Goal: Use online tool/utility: Utilize a website feature to perform a specific function

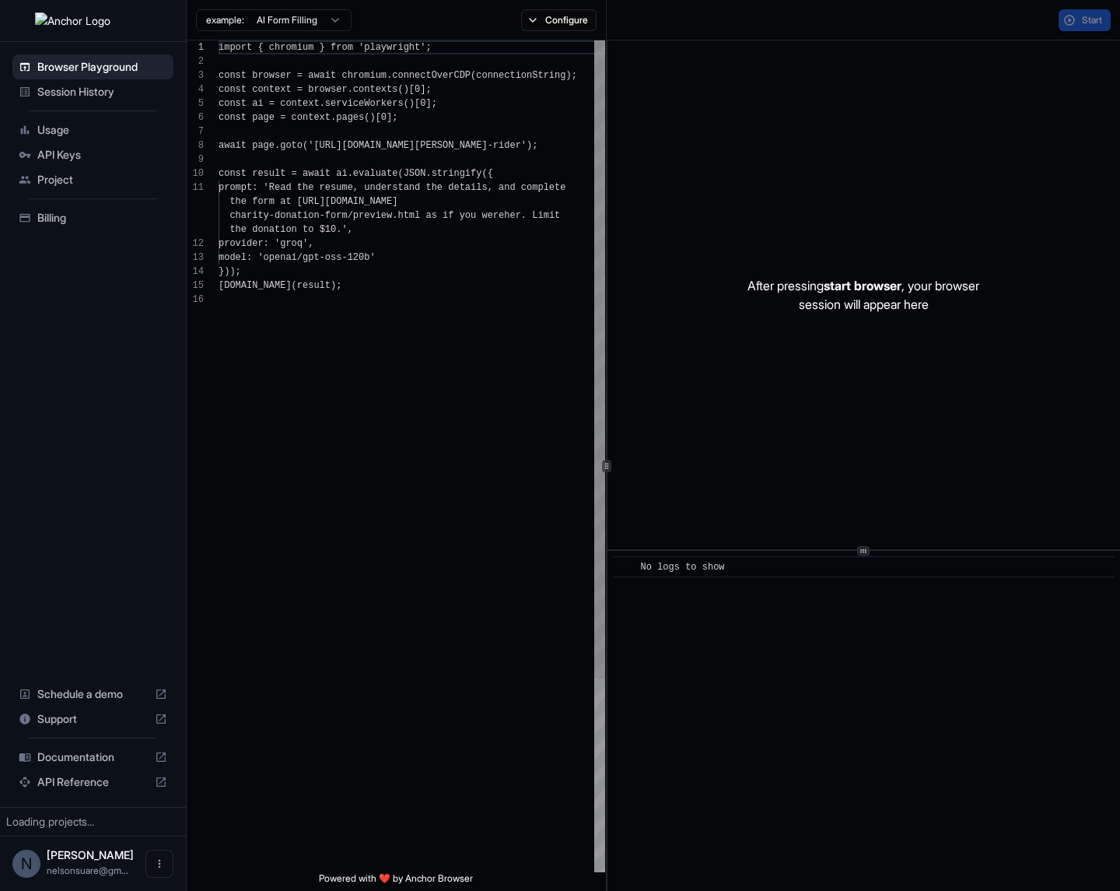
scroll to position [140, 0]
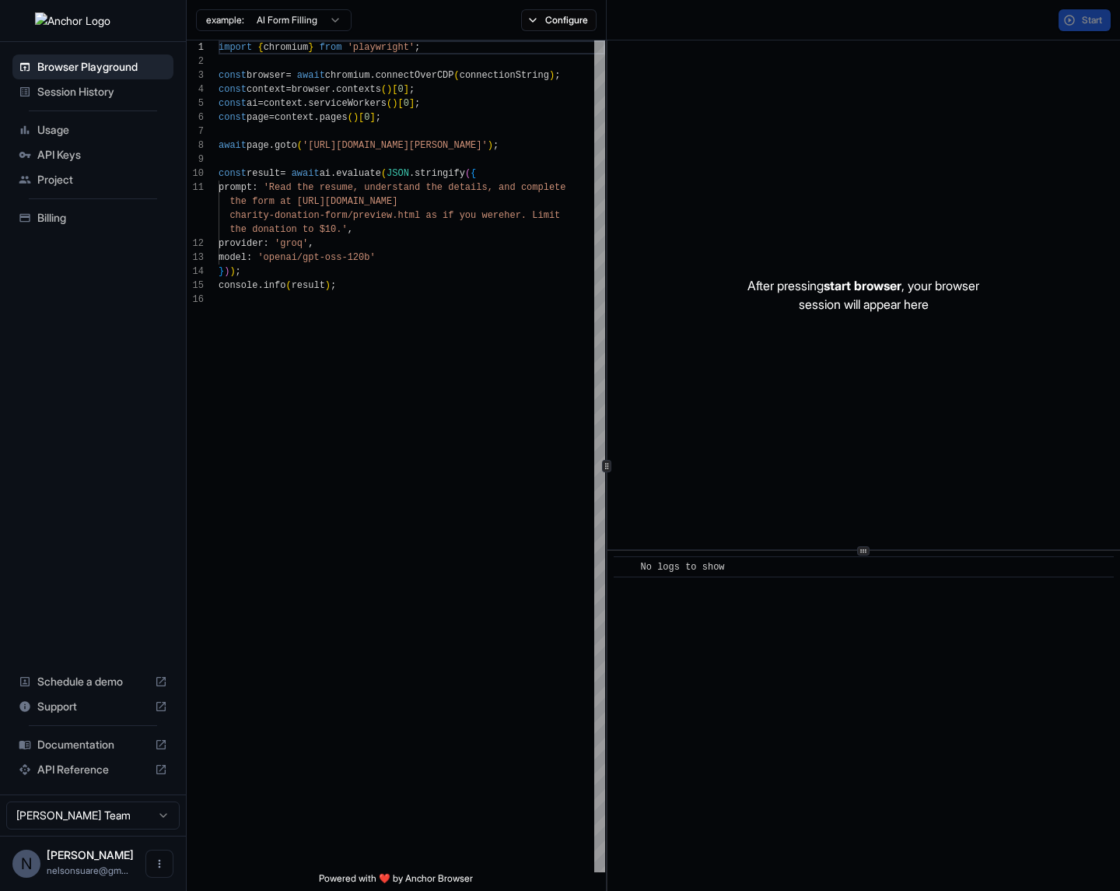
click at [861, 291] on span "start browser" at bounding box center [863, 286] width 78 height 16
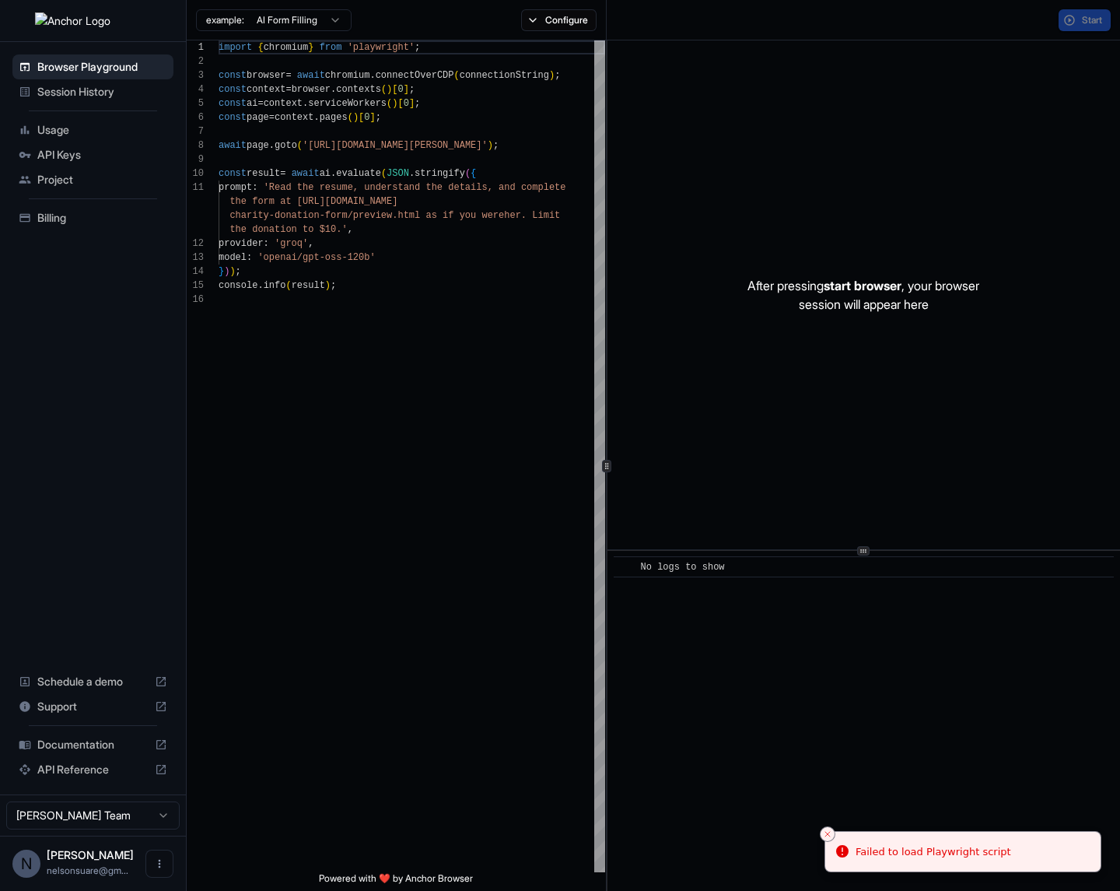
click at [848, 416] on div "After pressing start browser , your browser session will appear here" at bounding box center [864, 294] width 513 height 509
click at [830, 840] on button "Close toast" at bounding box center [828, 834] width 16 height 16
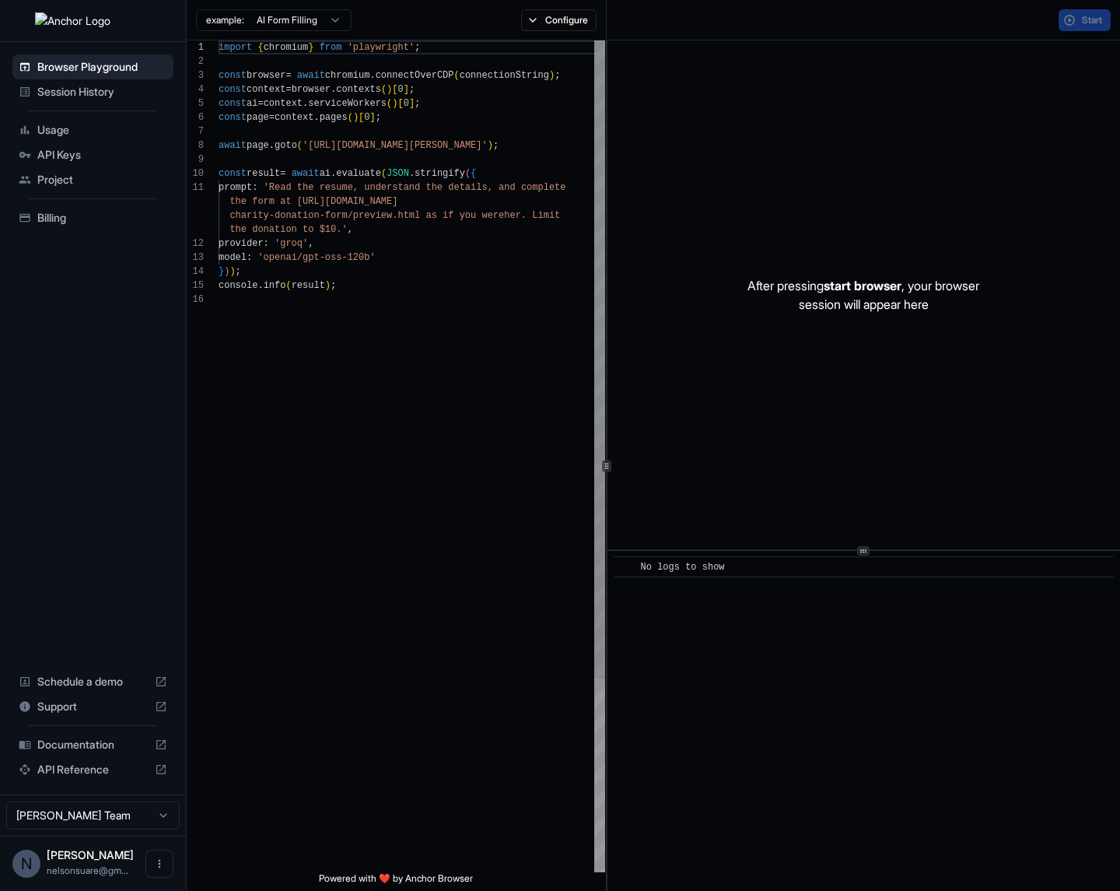
type textarea "**********"
click at [381, 395] on div "import { chromium } from 'playwright' ; const browser = await chromium . connec…" at bounding box center [412, 582] width 387 height 1084
click at [75, 93] on span "Session History" at bounding box center [102, 92] width 130 height 16
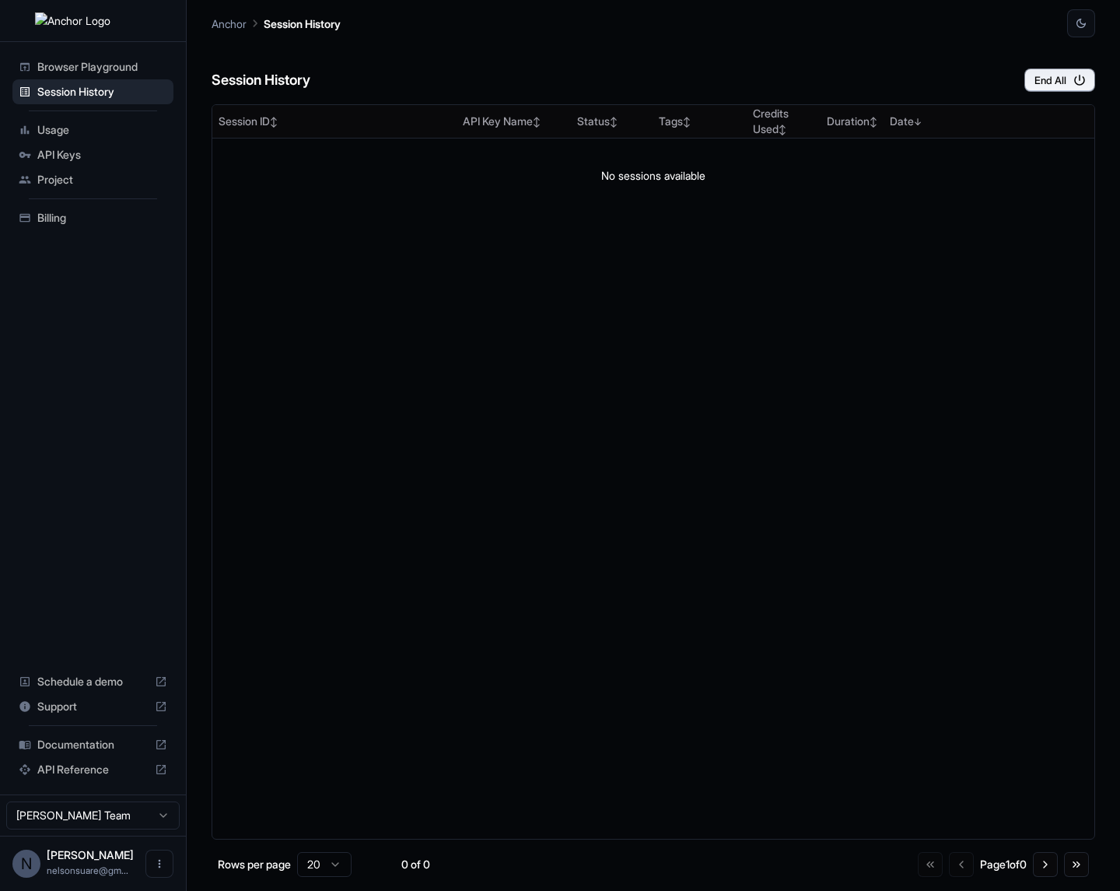
click at [85, 68] on span "Browser Playground" at bounding box center [102, 67] width 130 height 16
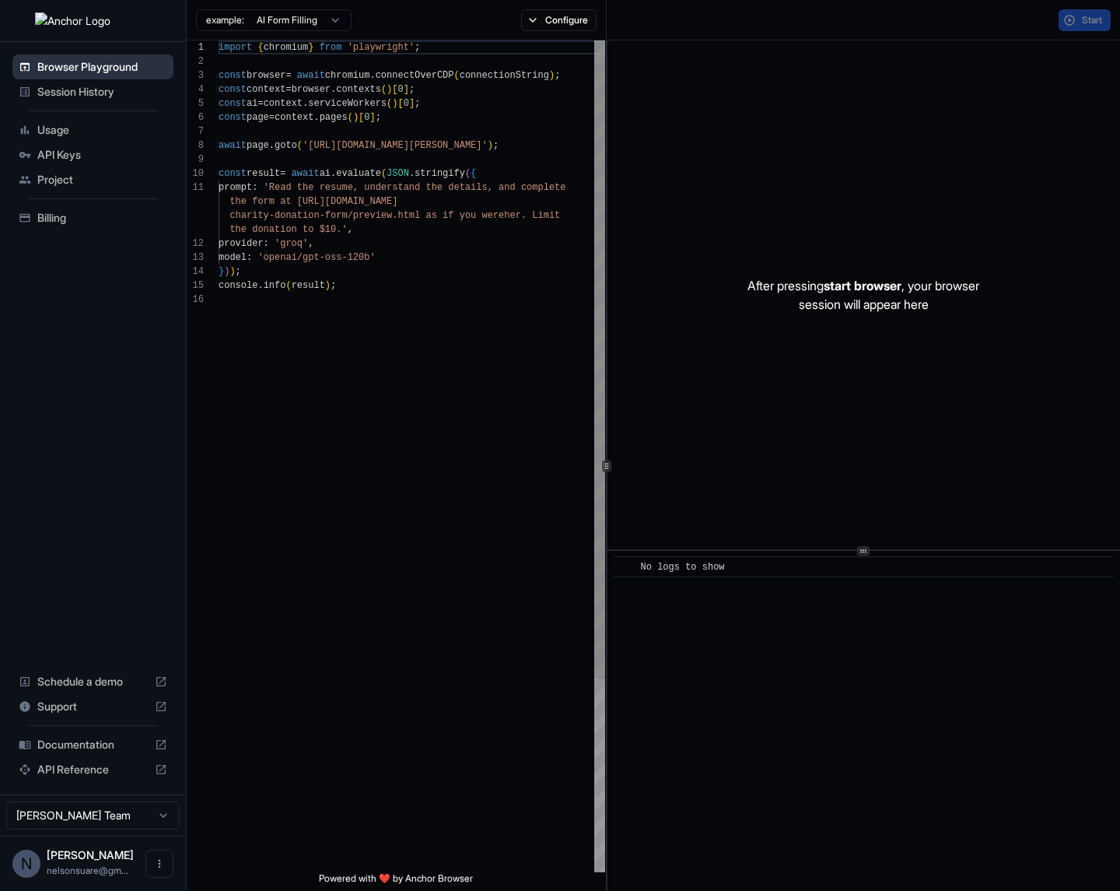
scroll to position [140, 0]
click at [1091, 17] on span "Start" at bounding box center [1093, 20] width 22 height 12
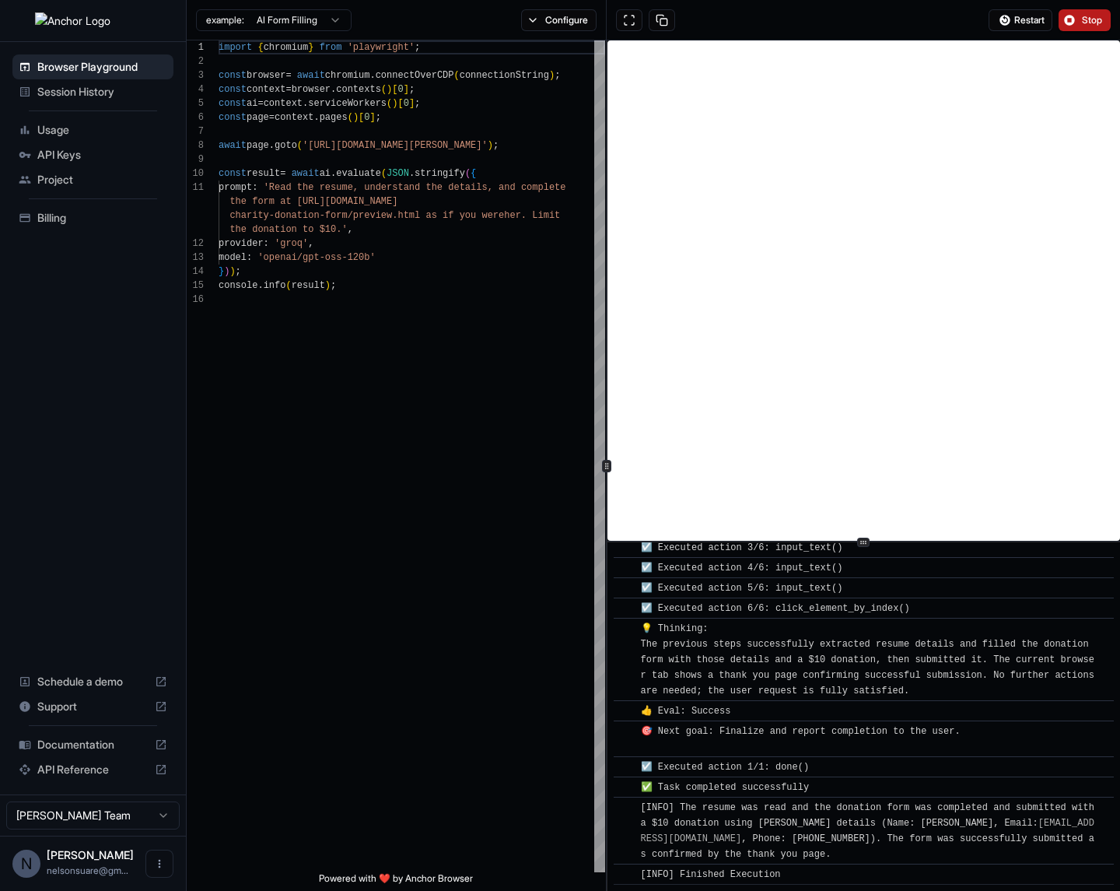
scroll to position [728, 0]
click at [869, 545] on div at bounding box center [863, 542] width 12 height 9
click at [1102, 17] on span "Stop" at bounding box center [1093, 20] width 22 height 12
